Goal: Task Accomplishment & Management: Complete application form

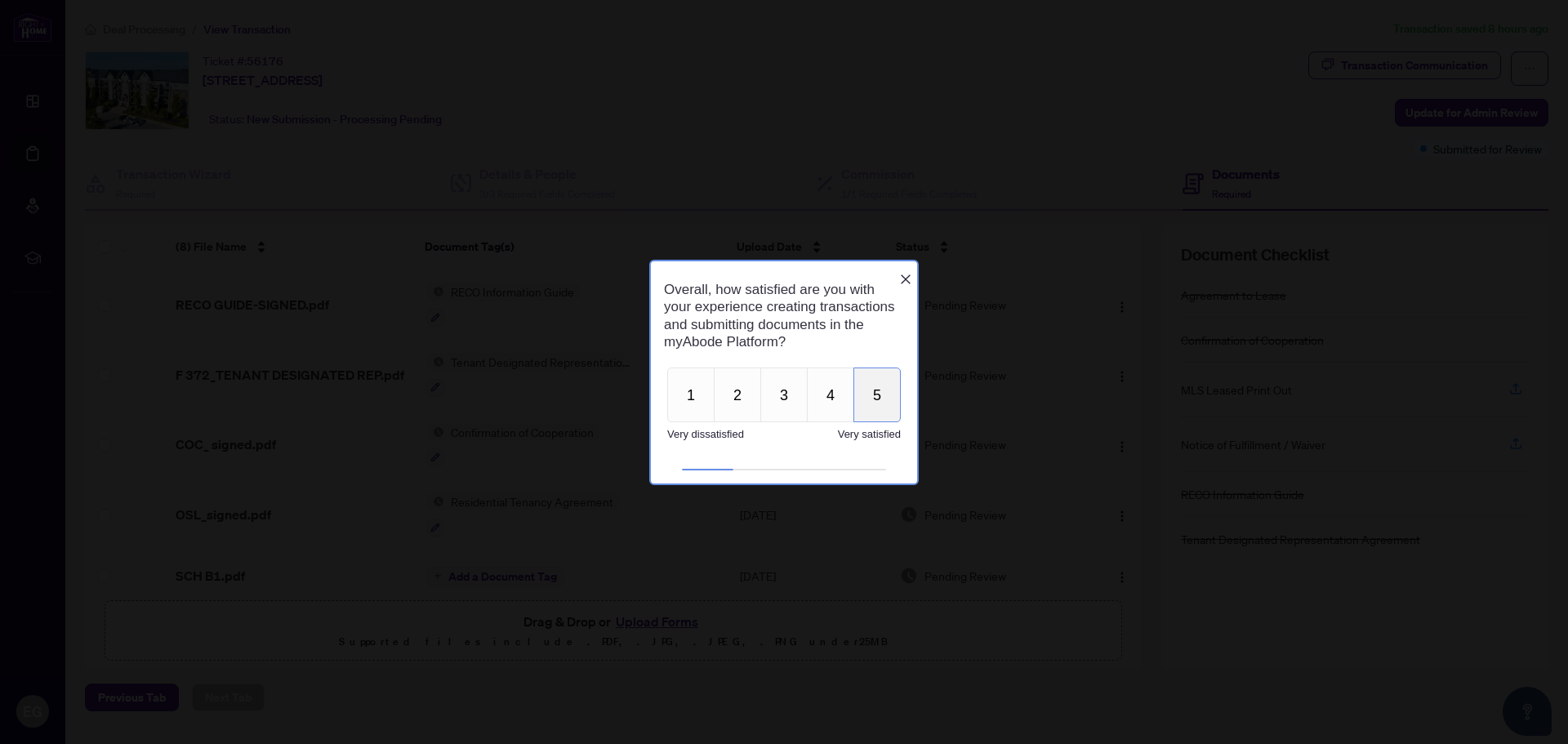
click at [878, 398] on button "5" at bounding box center [877, 395] width 47 height 55
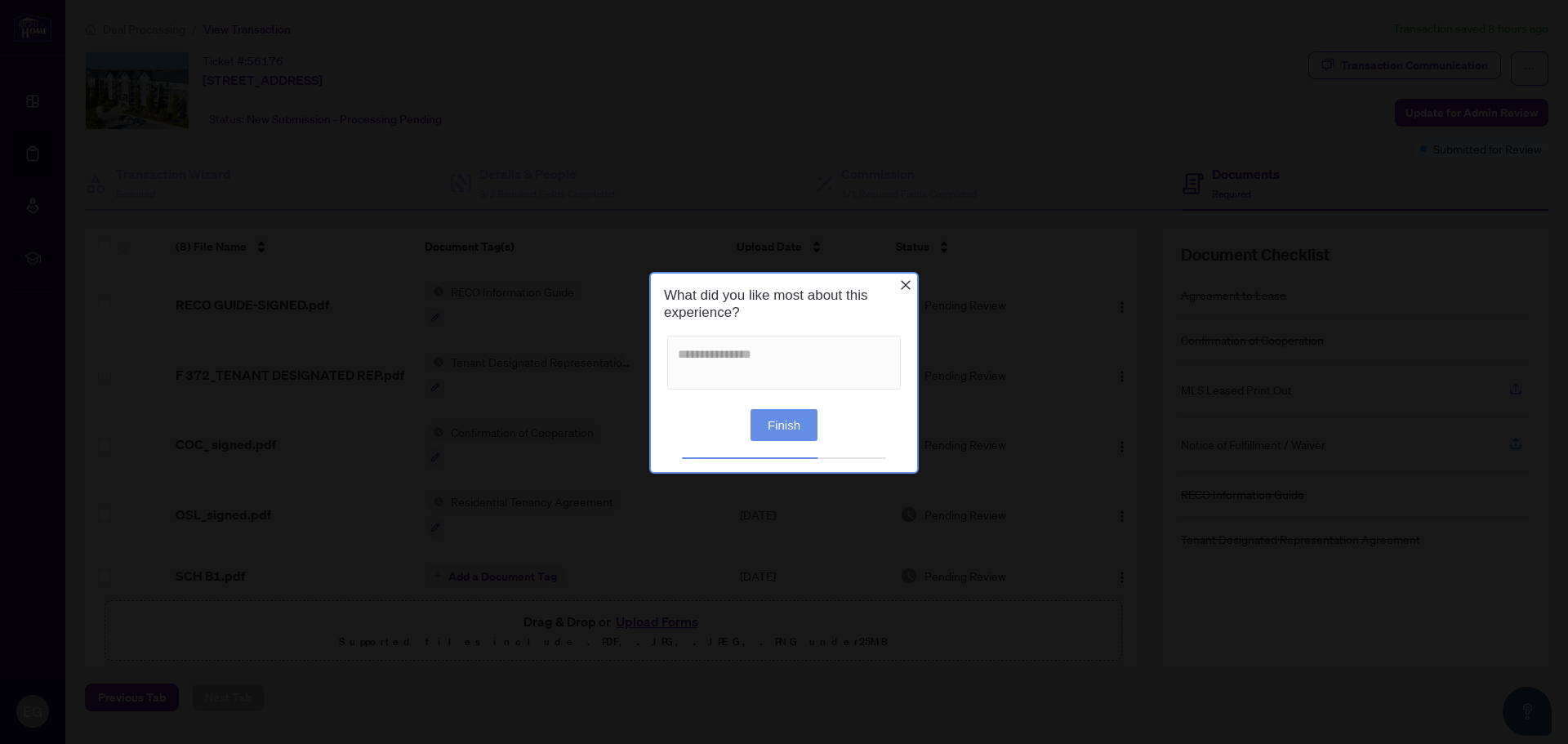
click at [791, 420] on button "Finish" at bounding box center [784, 424] width 67 height 32
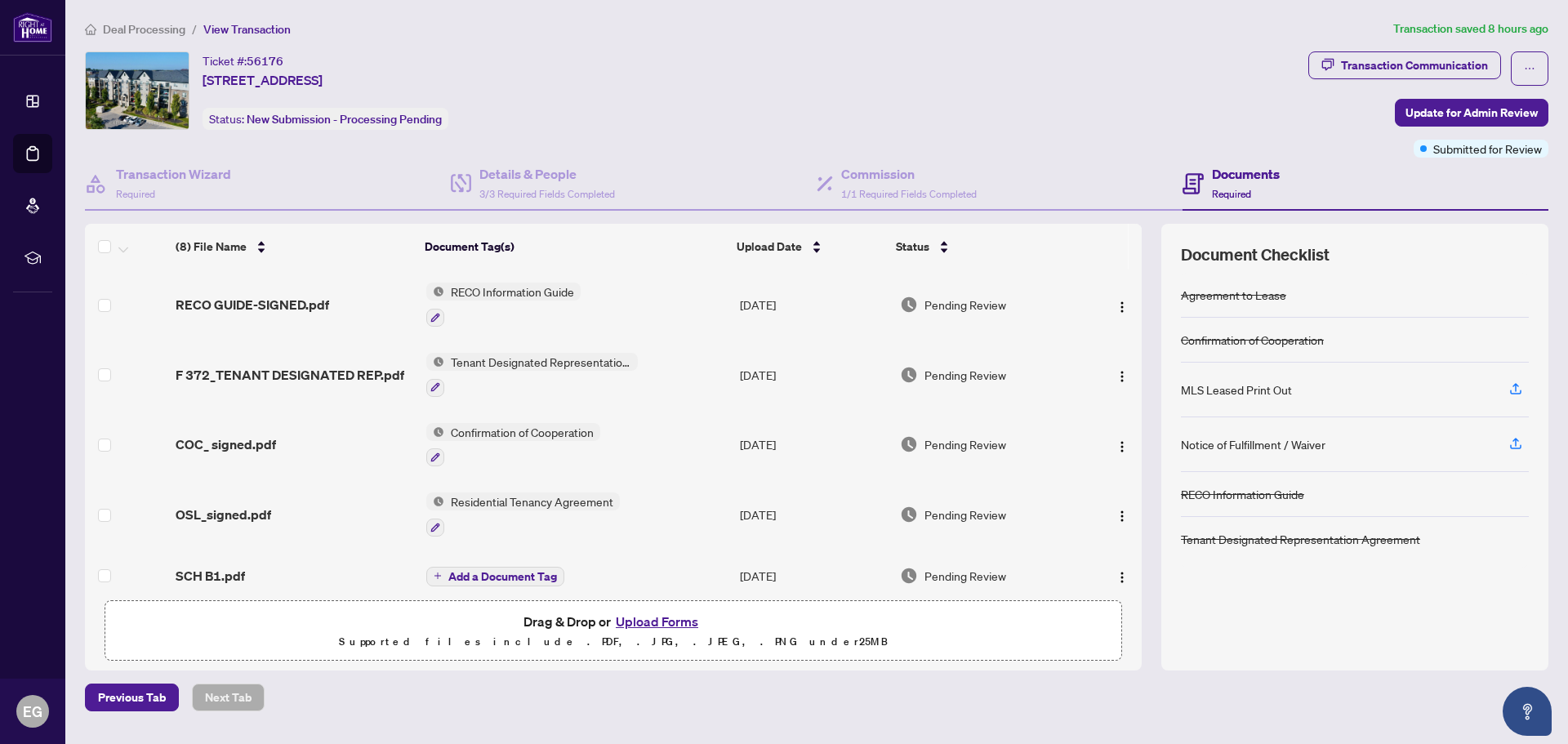
click at [648, 621] on button "Upload Forms" at bounding box center [657, 621] width 92 height 21
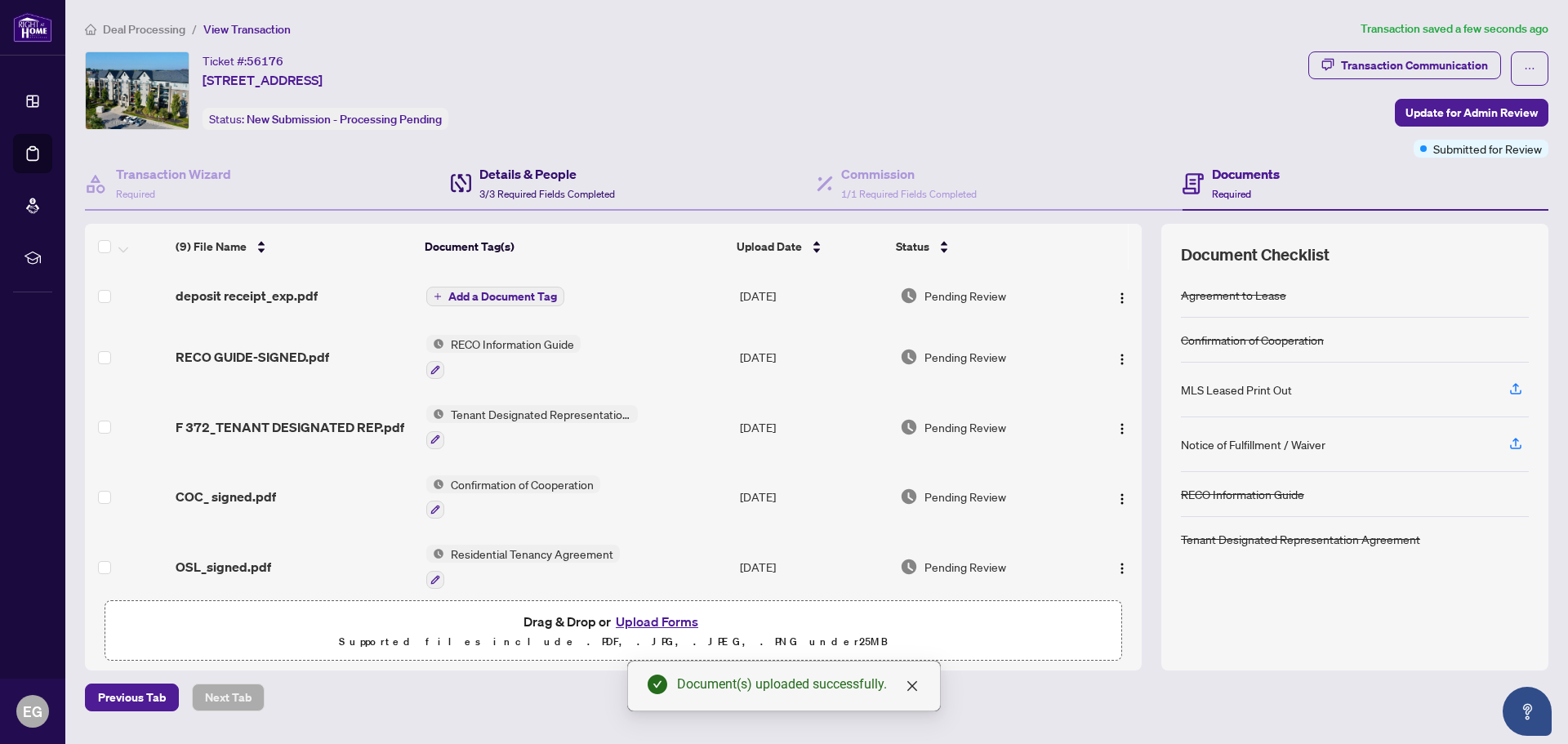
click at [543, 180] on h4 "Details & People" at bounding box center [547, 174] width 135 height 20
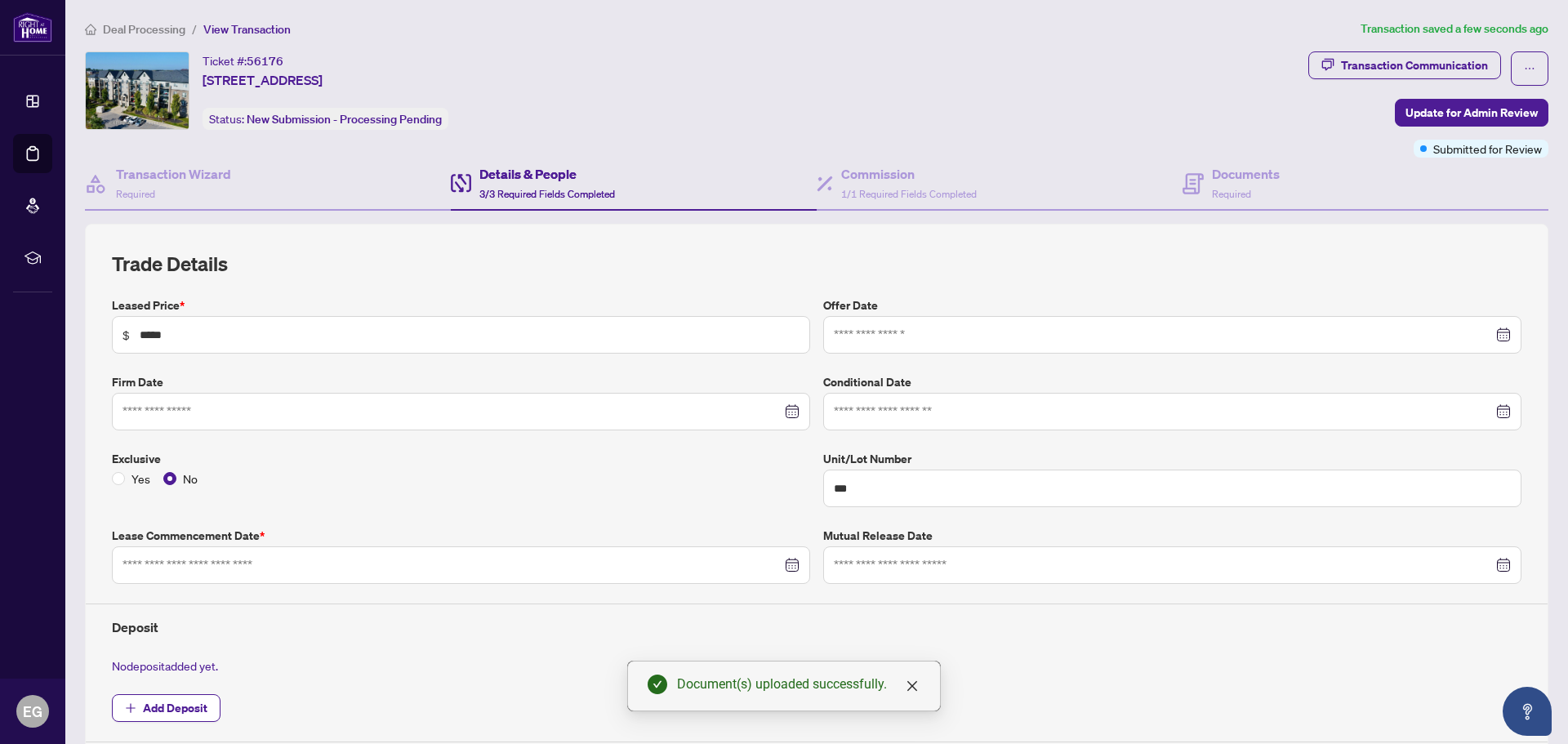
type input "**********"
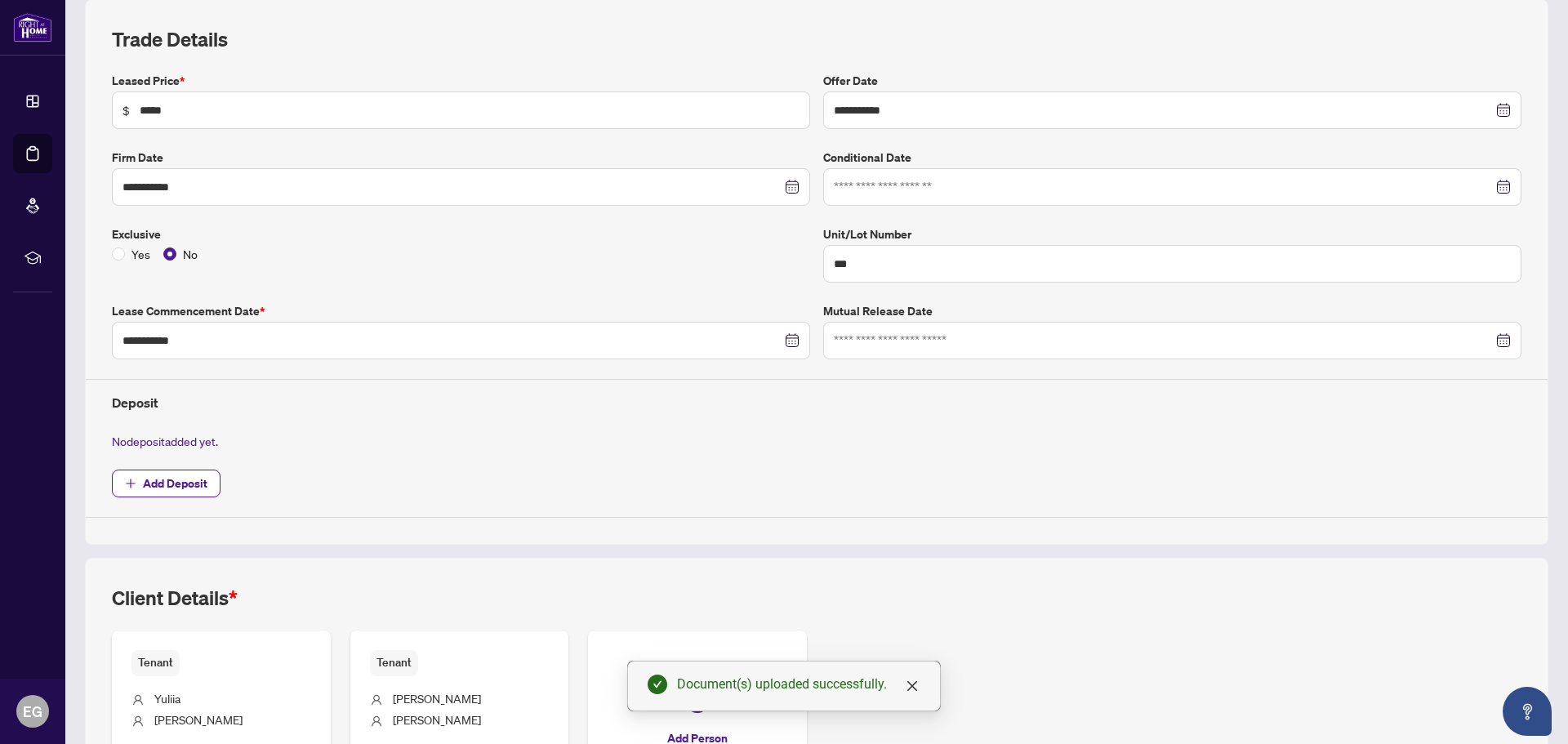
scroll to position [378, 0]
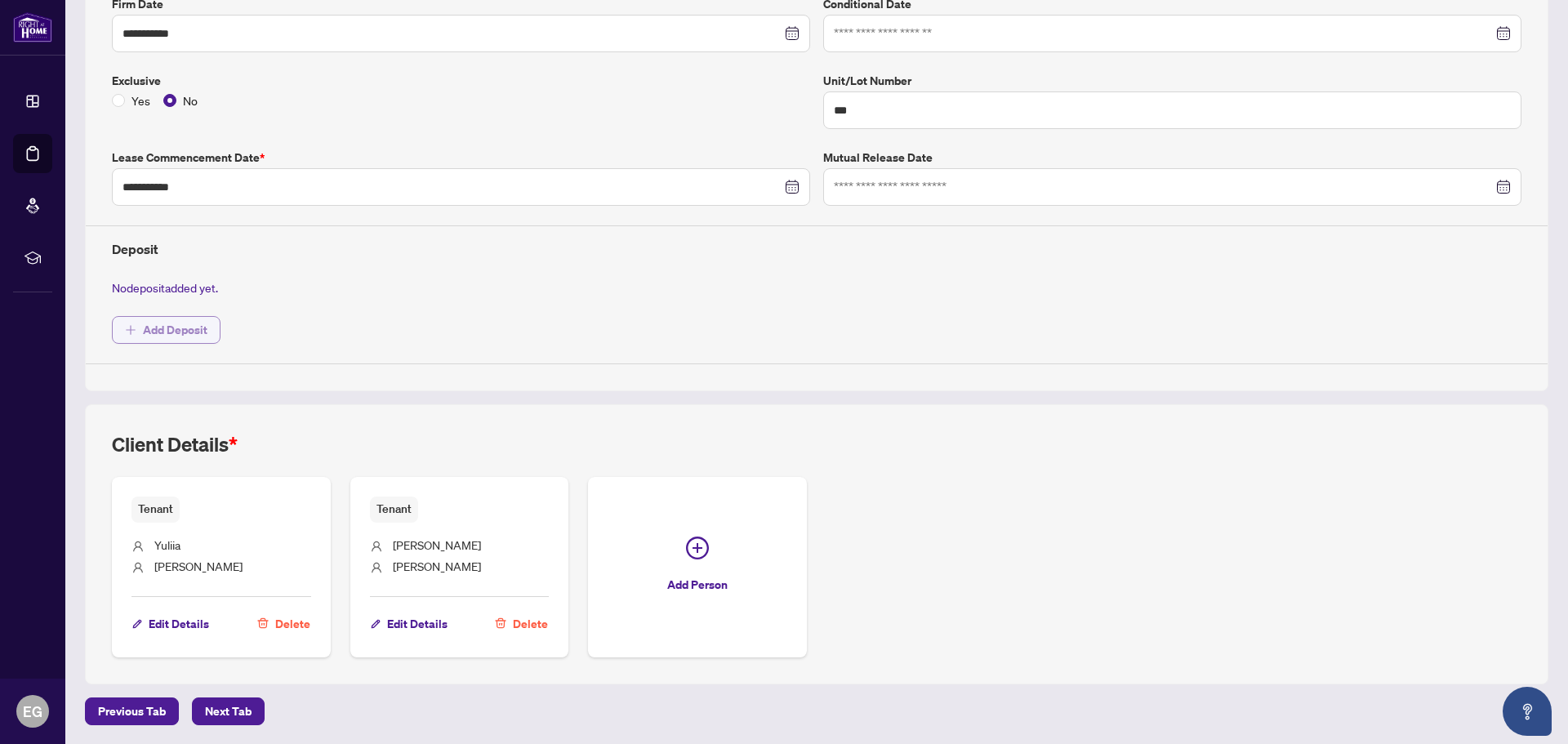
click at [152, 331] on span "Add Deposit" at bounding box center [175, 329] width 65 height 26
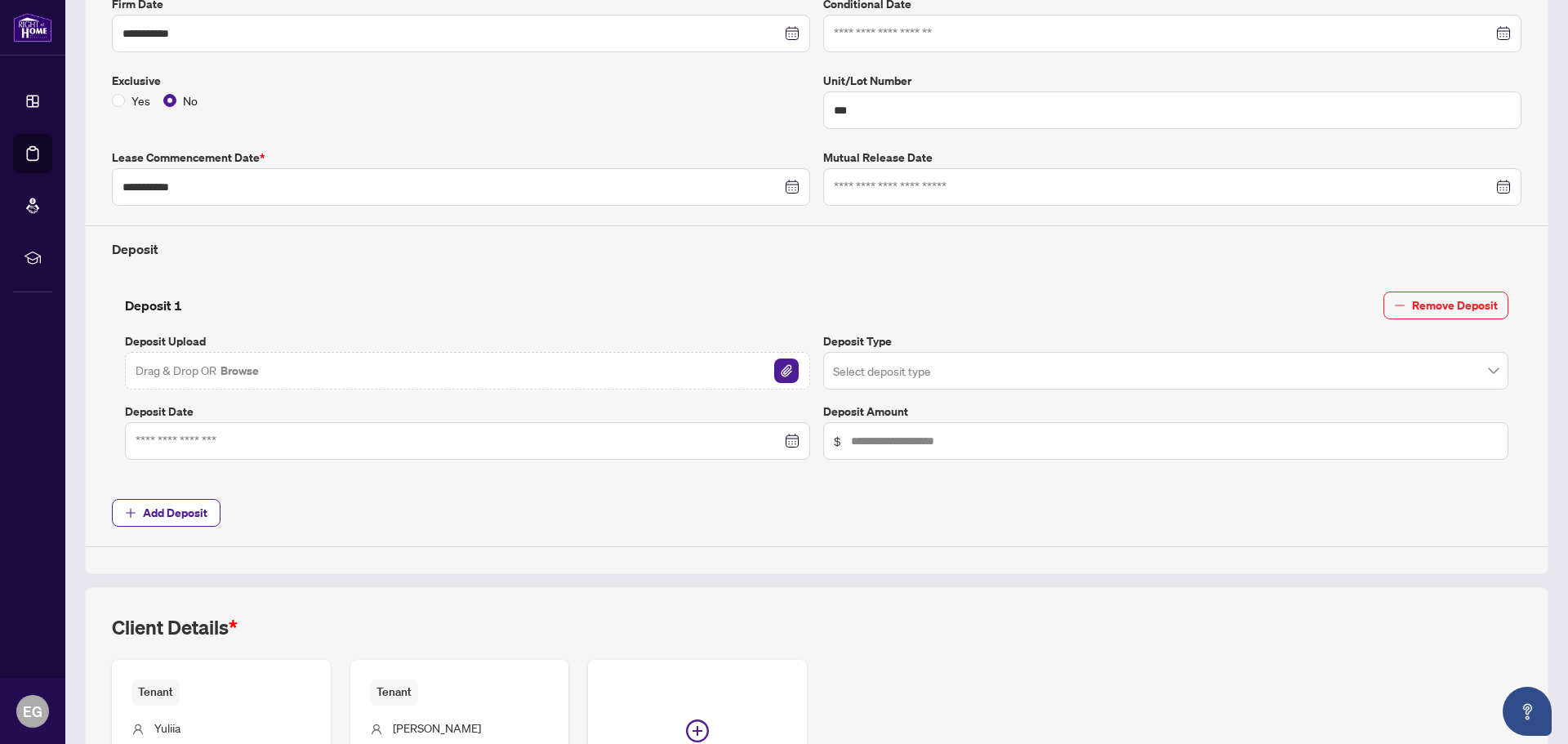
click at [1176, 21] on div at bounding box center [1172, 34] width 698 height 37
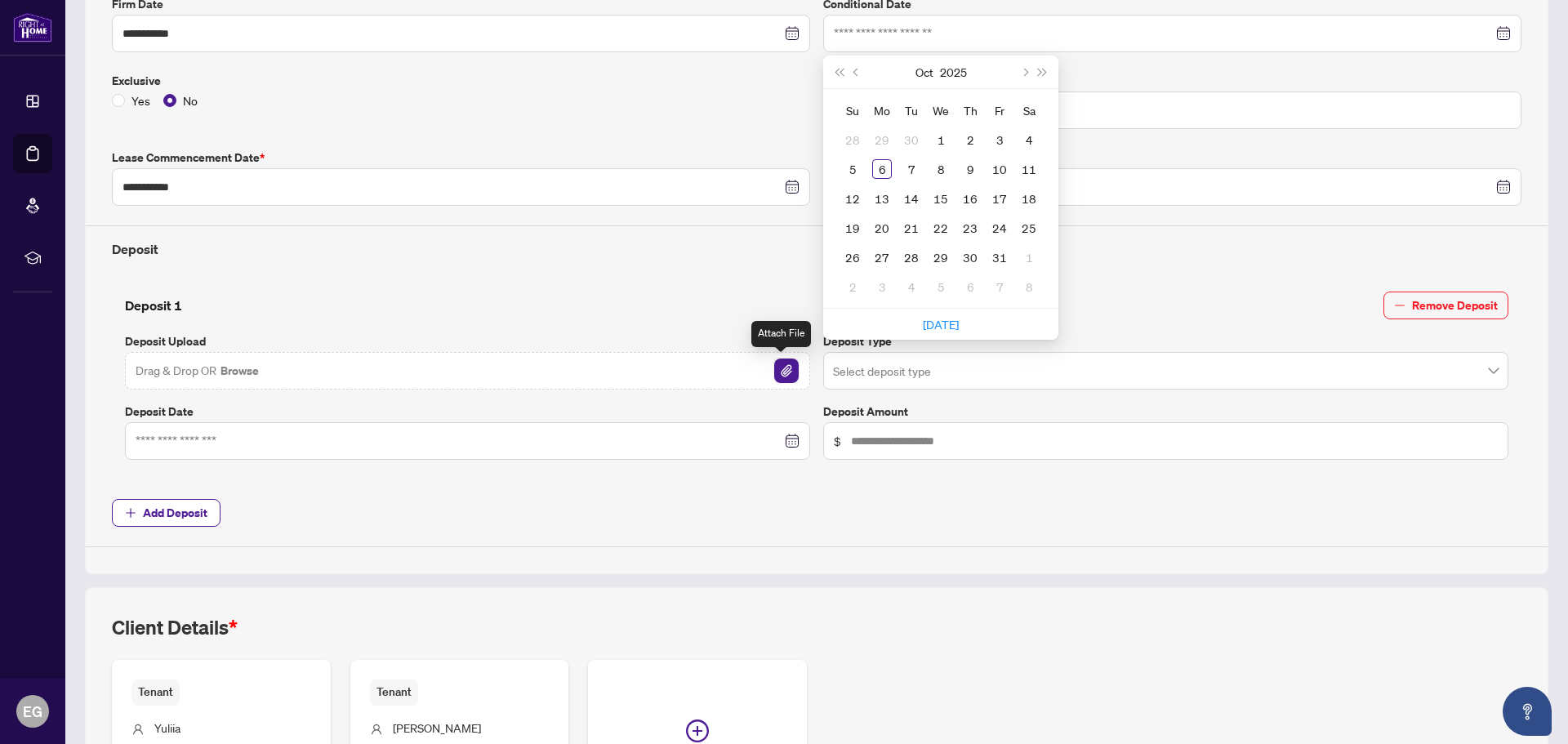
click at [777, 367] on img "button" at bounding box center [787, 371] width 25 height 25
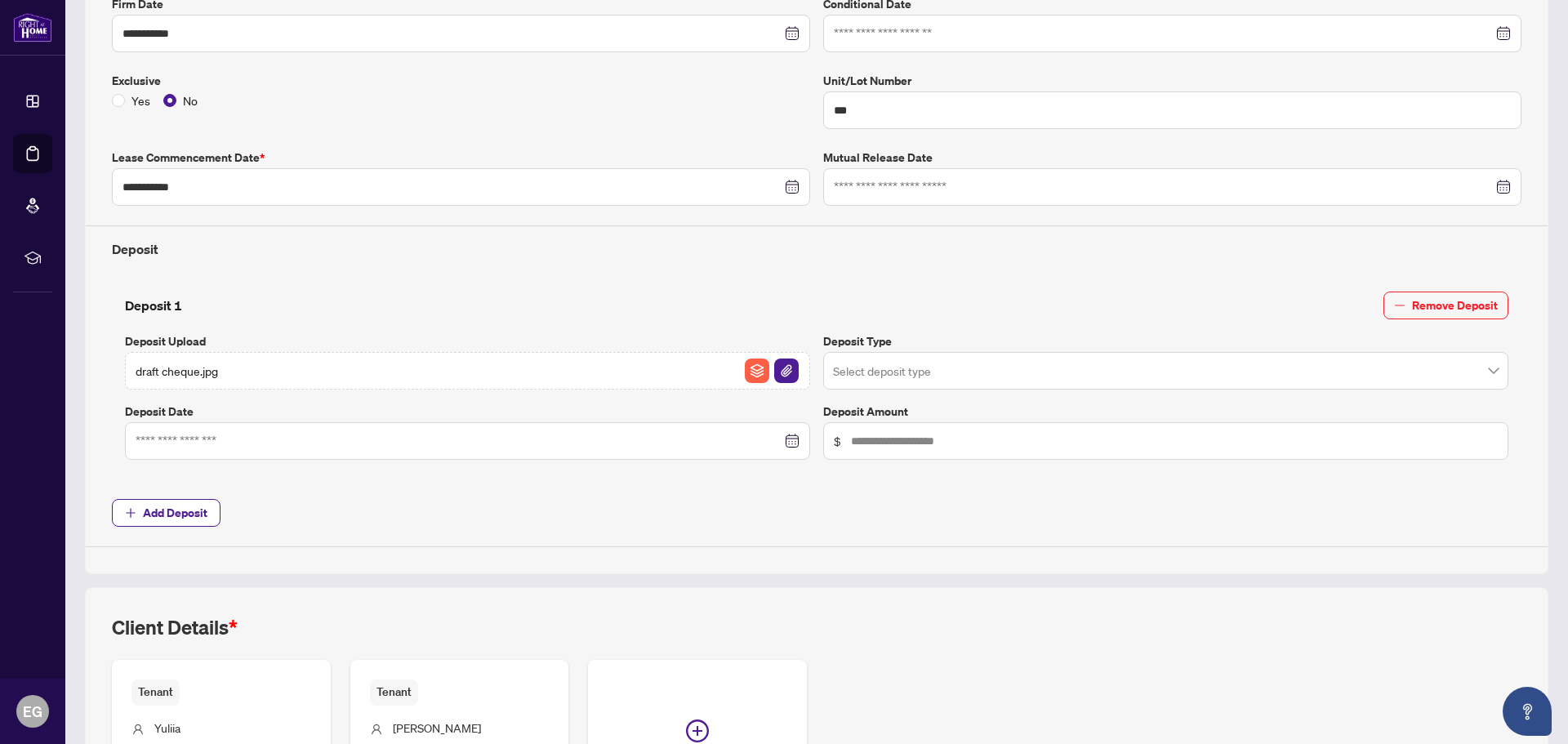
click at [877, 372] on input "search" at bounding box center [1159, 372] width 651 height 36
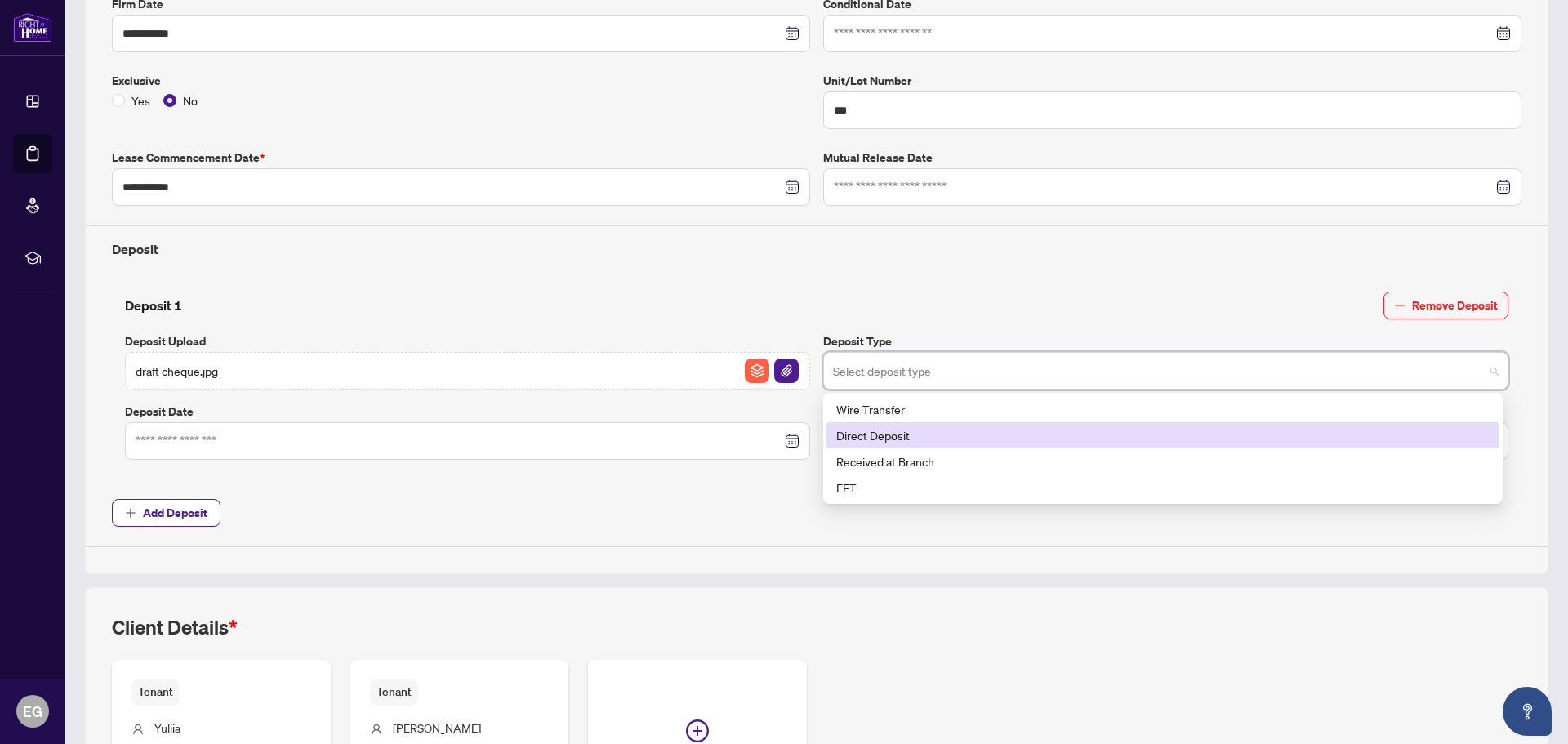
click at [863, 430] on div "Direct Deposit" at bounding box center [1162, 435] width 654 height 18
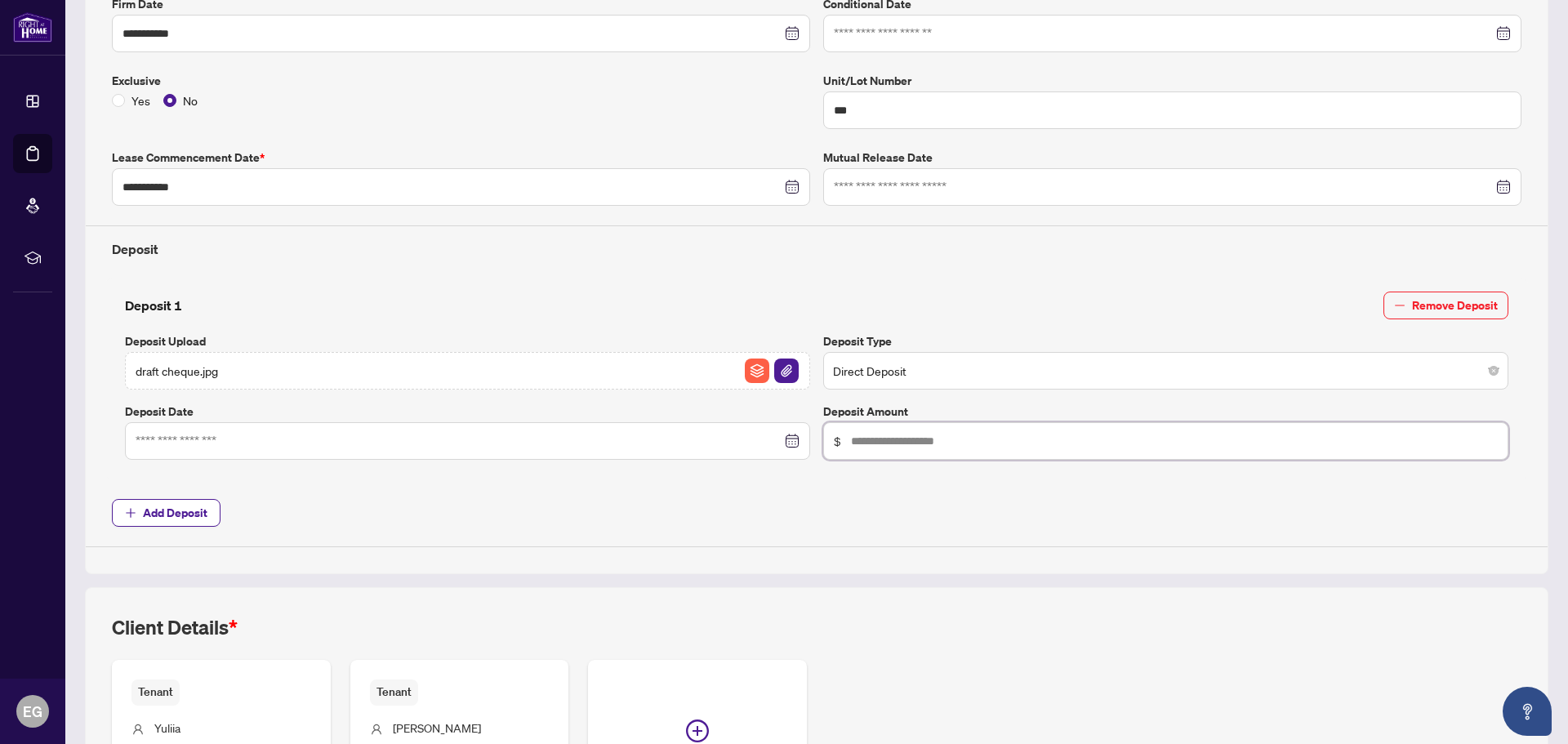
click at [863, 444] on input "text" at bounding box center [1174, 441] width 647 height 18
click at [574, 452] on div at bounding box center [467, 441] width 685 height 37
type input "*****"
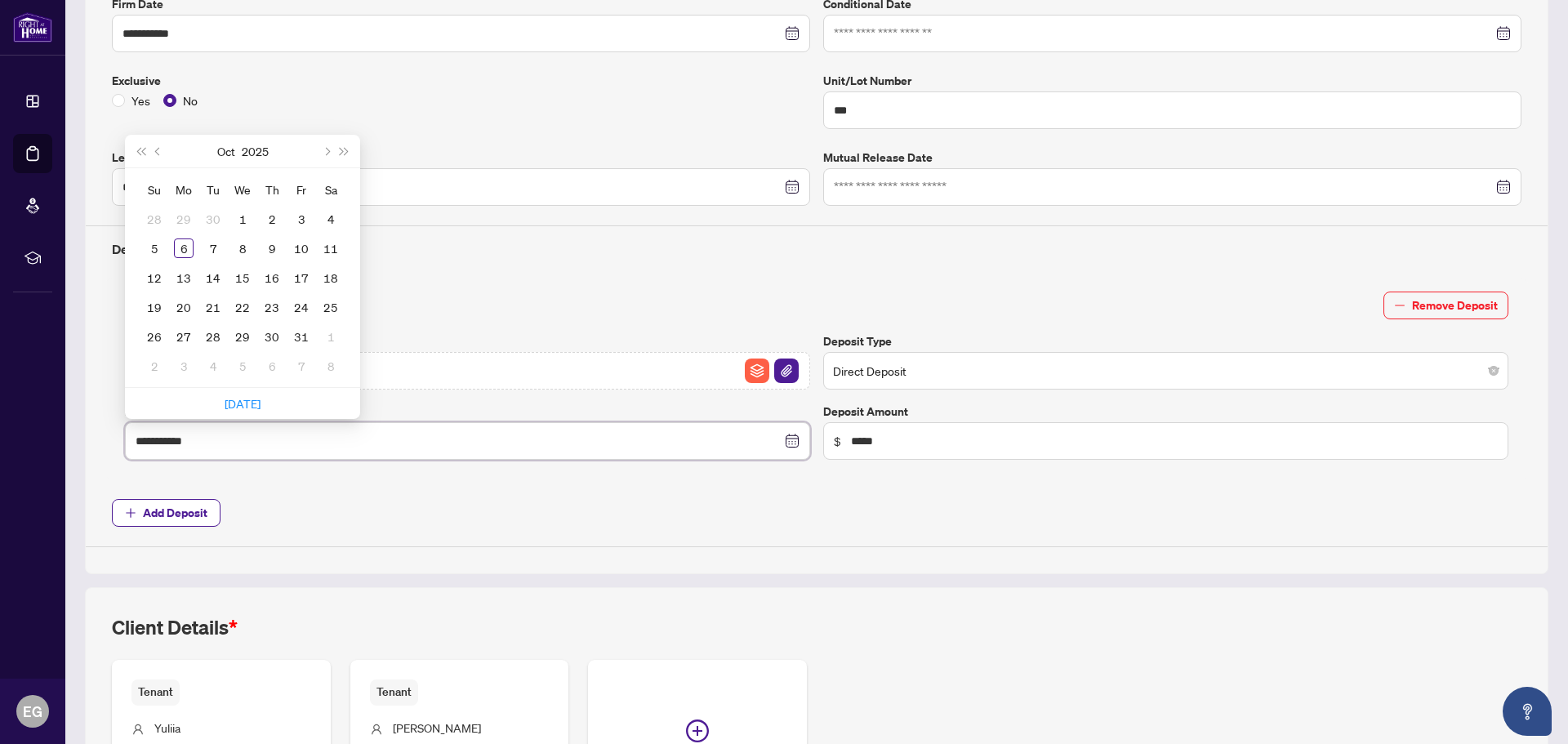
type input "**********"
click at [186, 239] on div "6" at bounding box center [184, 248] width 20 height 20
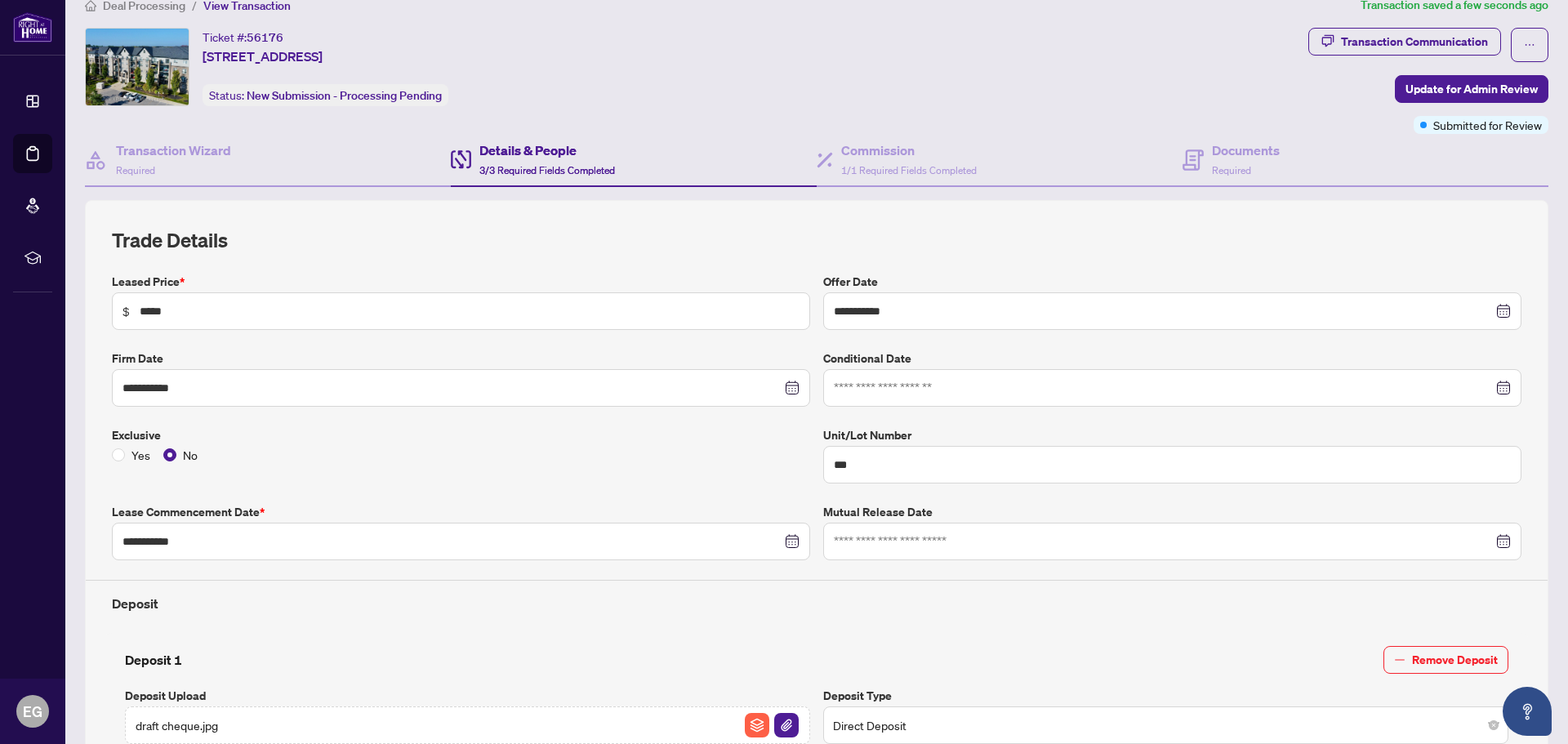
scroll to position [0, 0]
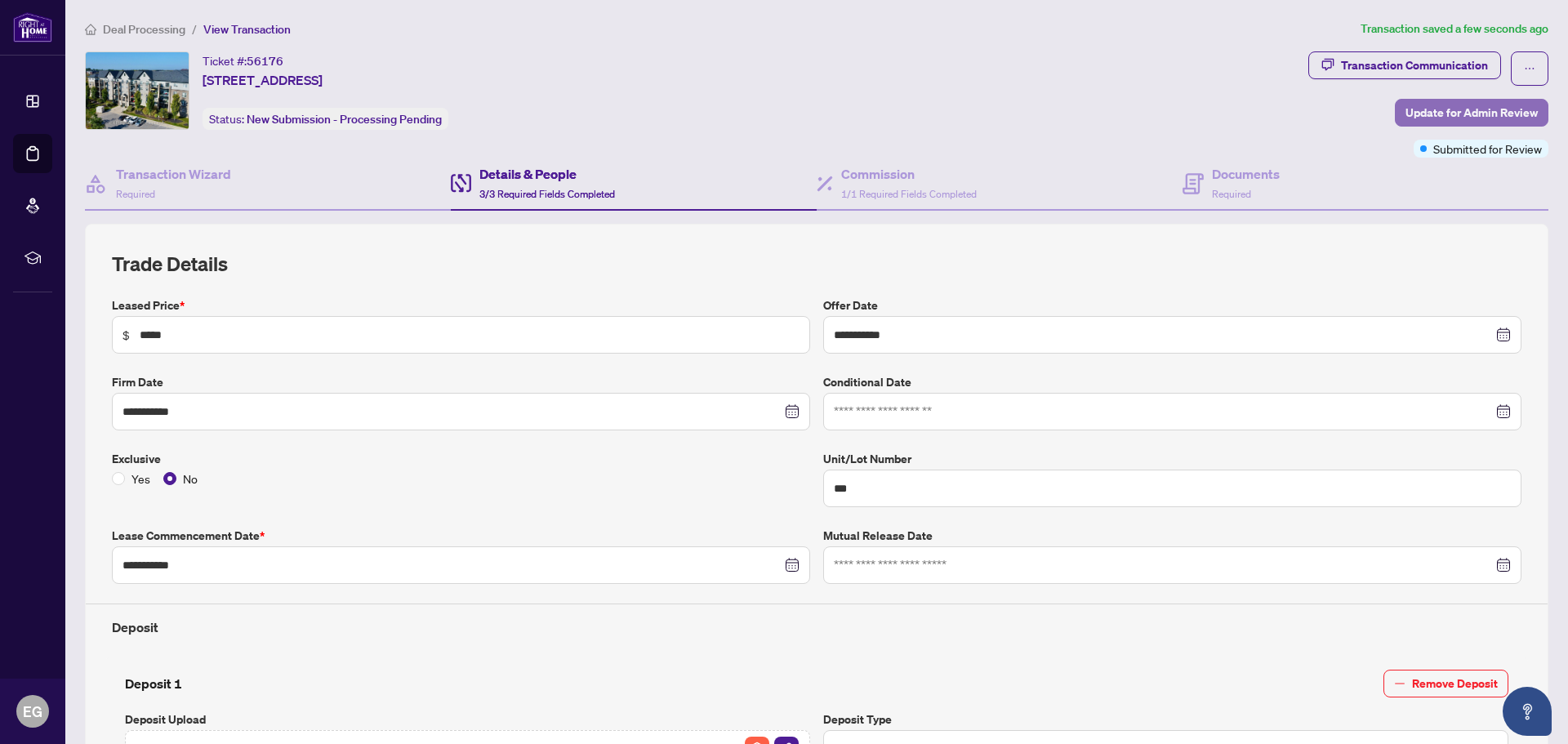
click at [1458, 107] on span "Update for Admin Review" at bounding box center [1471, 112] width 133 height 26
